Goal: Find specific page/section

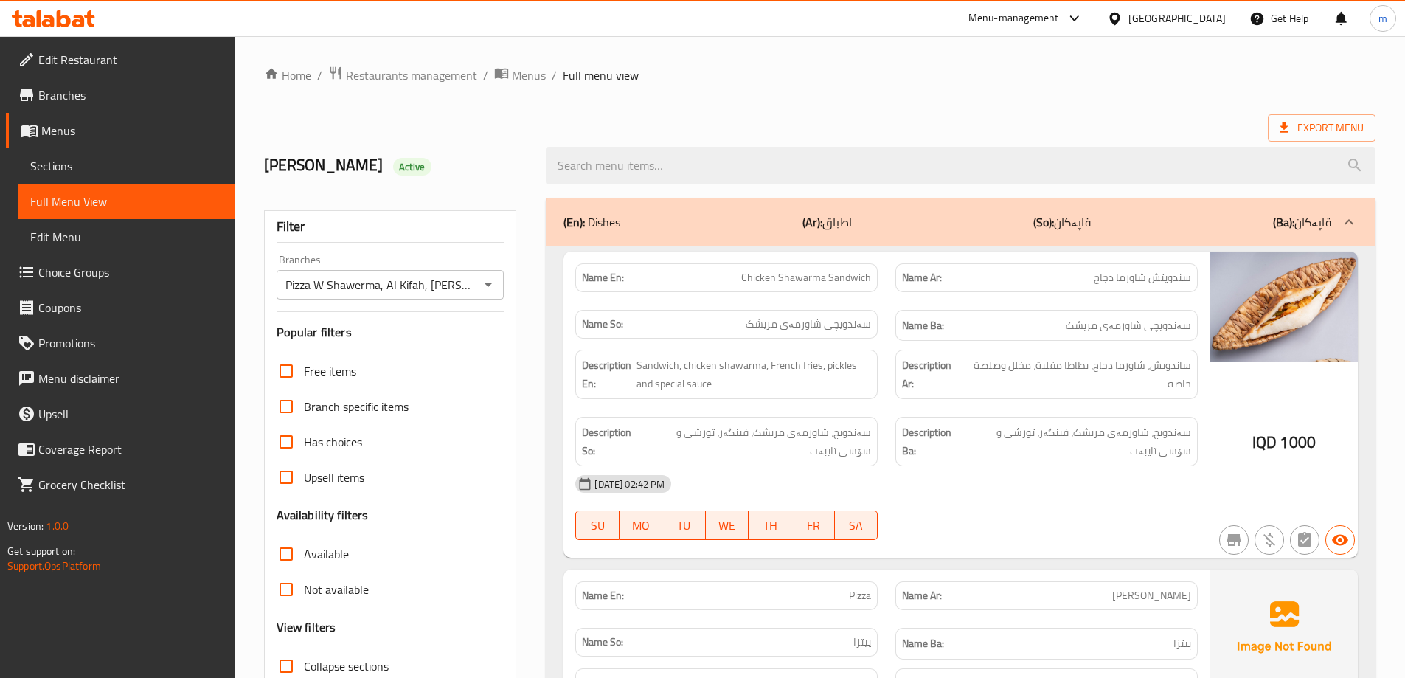
click at [68, 15] on icon at bounding box center [53, 19] width 83 height 18
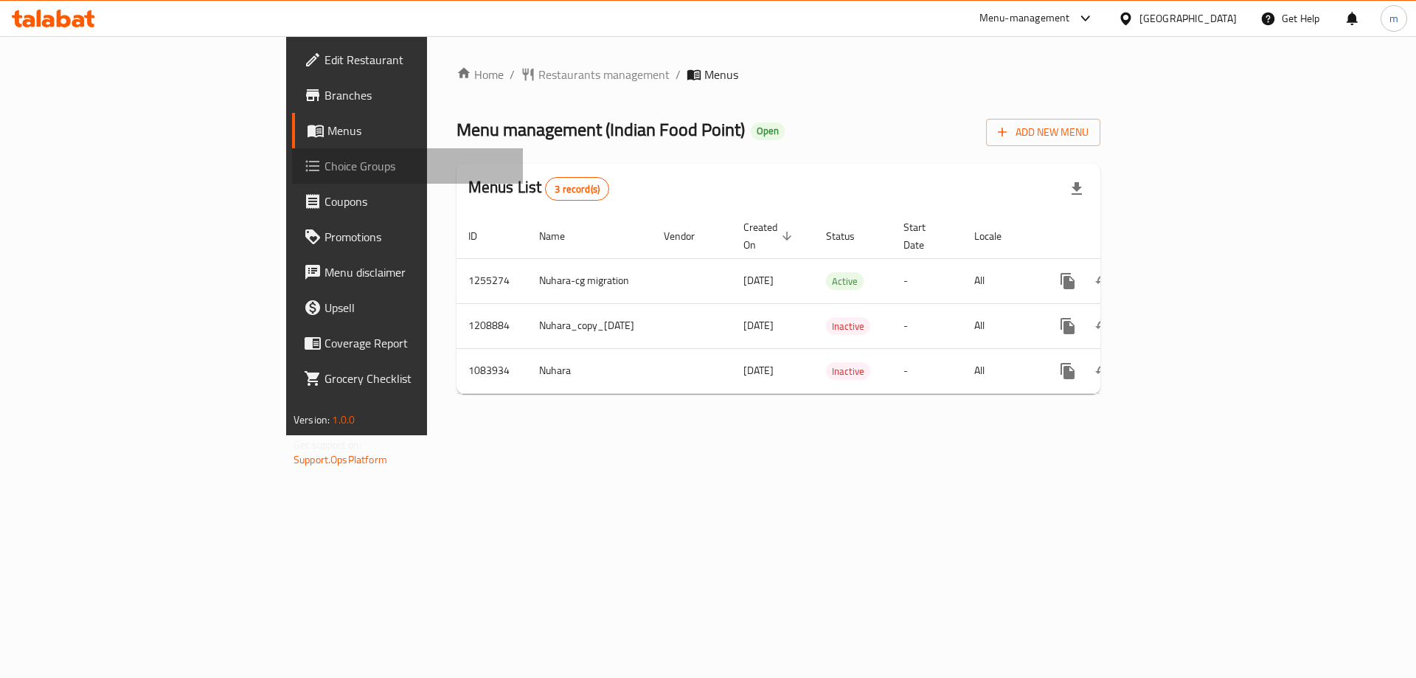
click at [325, 167] on span "Choice Groups" at bounding box center [418, 166] width 187 height 18
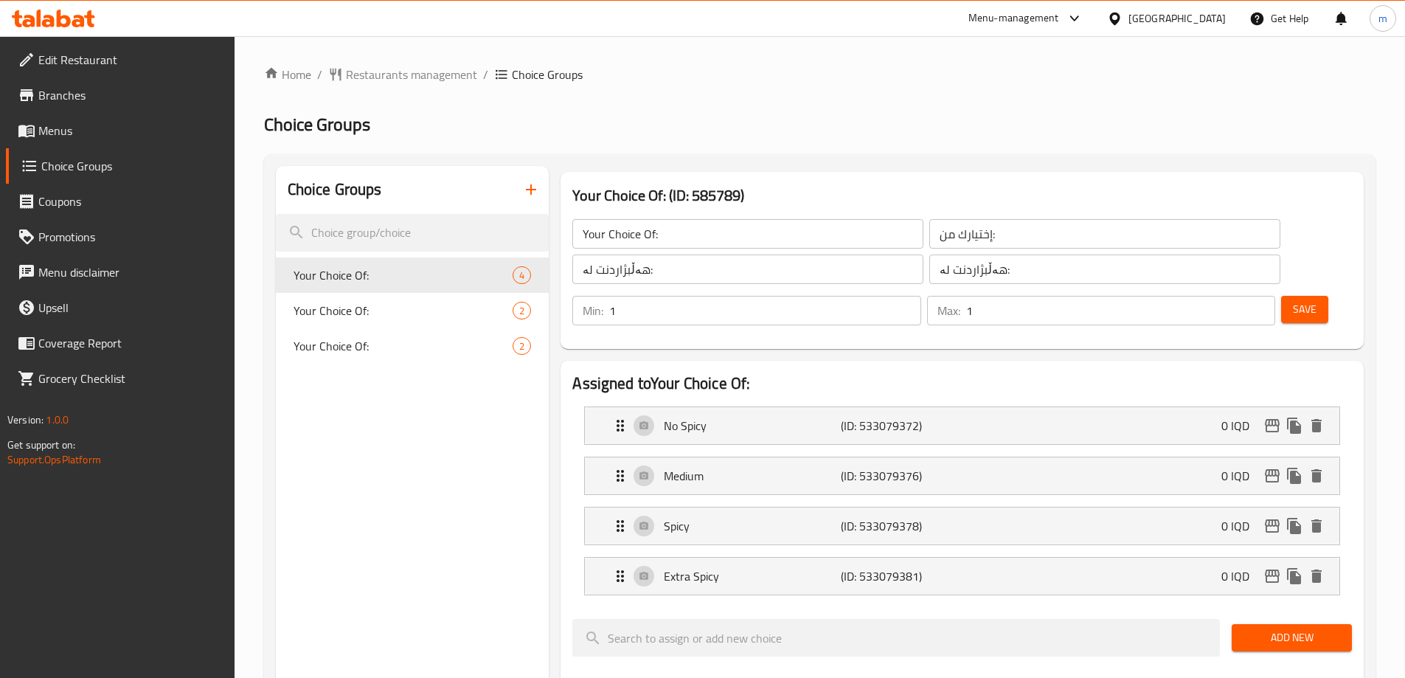
click at [62, 59] on span "Edit Restaurant" at bounding box center [130, 60] width 184 height 18
